Goal: Task Accomplishment & Management: Manage account settings

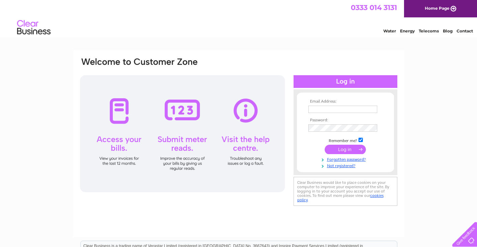
click at [323, 109] on input "text" at bounding box center [342, 109] width 69 height 7
click at [323, 109] on input "text" at bounding box center [343, 110] width 70 height 8
type input "johnstonesfurniture@gmail.com"
click at [360, 140] on input "checkbox" at bounding box center [360, 140] width 4 height 4
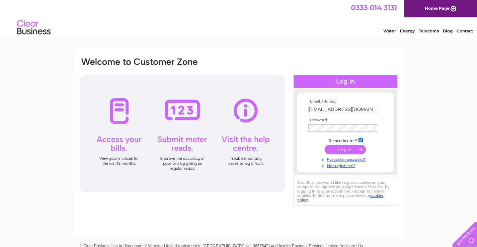
click at [362, 140] on input "checkbox" at bounding box center [360, 140] width 4 height 4
checkbox input "false"
click at [347, 150] on input "submit" at bounding box center [344, 149] width 41 height 9
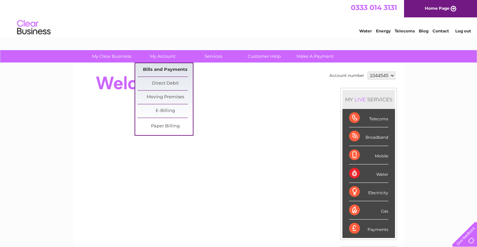
click at [166, 68] on link "Bills and Payments" at bounding box center [164, 69] width 55 height 13
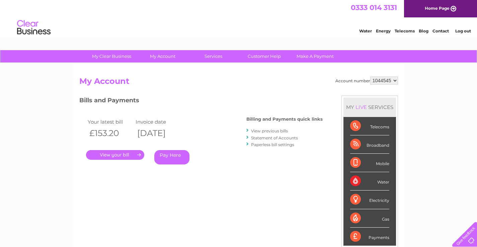
click at [119, 156] on link "." at bounding box center [115, 155] width 58 height 10
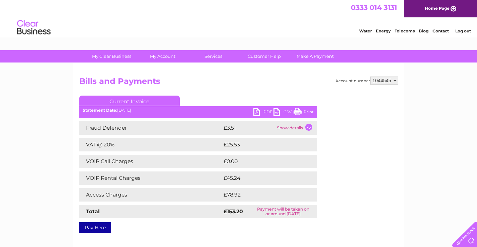
click at [265, 110] on link "PDF" at bounding box center [263, 113] width 20 height 10
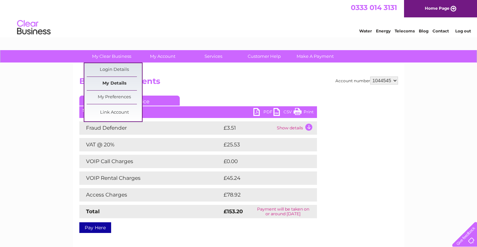
click at [114, 83] on link "My Details" at bounding box center [114, 83] width 55 height 13
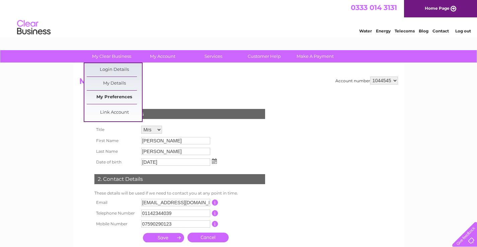
click at [114, 98] on link "My Preferences" at bounding box center [114, 97] width 55 height 13
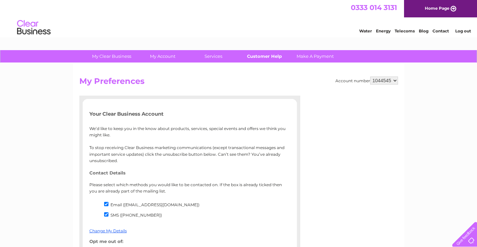
click at [268, 59] on link "Customer Help" at bounding box center [263, 56] width 55 height 12
